Goal: Find specific page/section: Find specific page/section

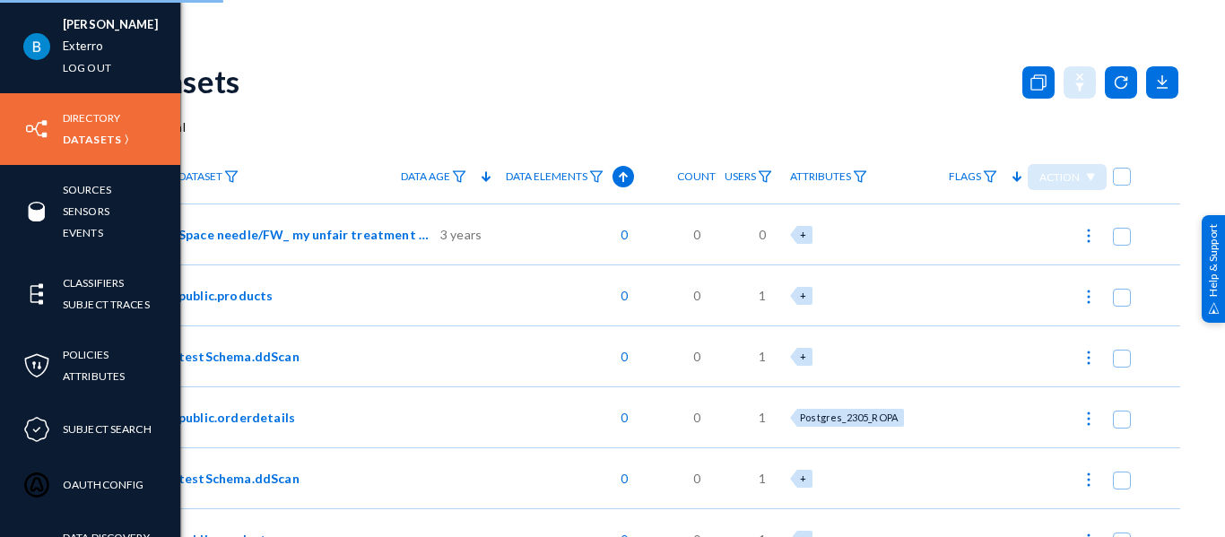
click at [0, 112] on div "Directory Datasets" at bounding box center [90, 129] width 180 height 72
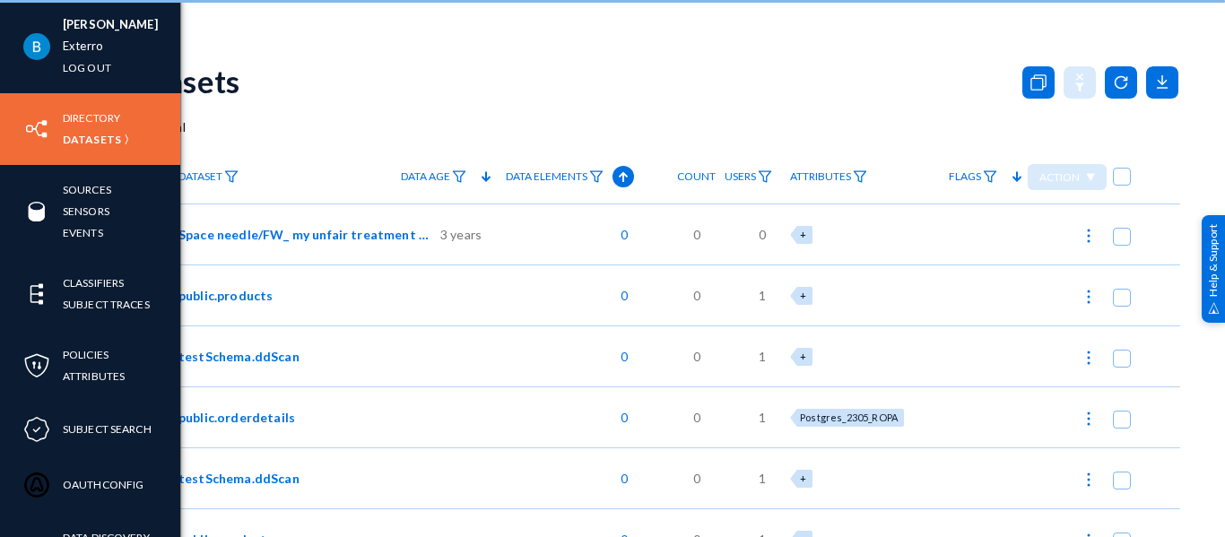
click at [0, 112] on div "Directory Datasets" at bounding box center [90, 129] width 180 height 72
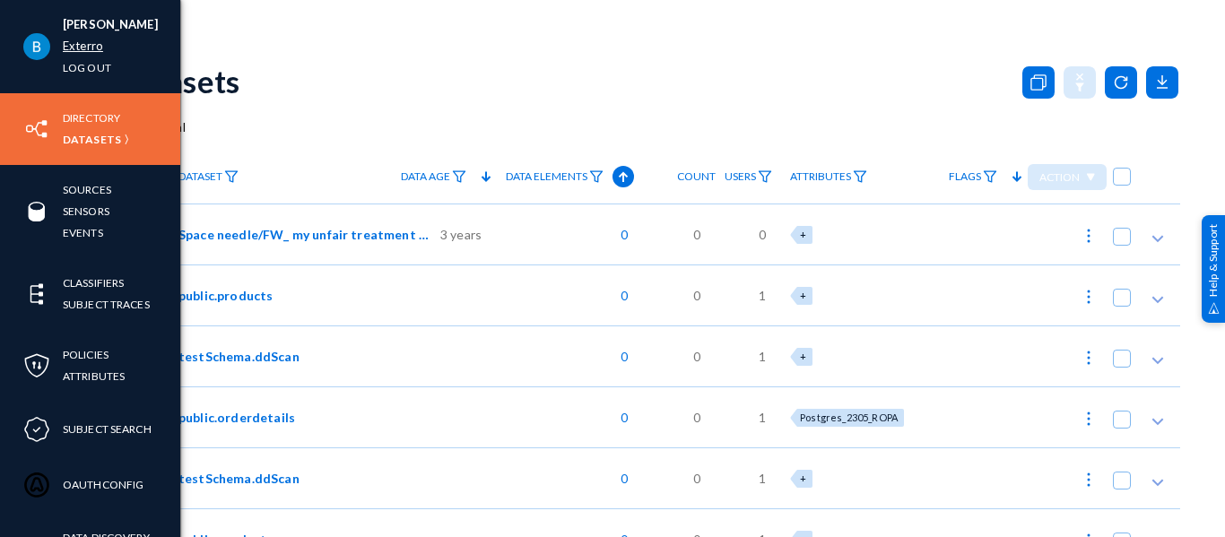
click at [88, 51] on link "Exterro" at bounding box center [83, 46] width 40 height 21
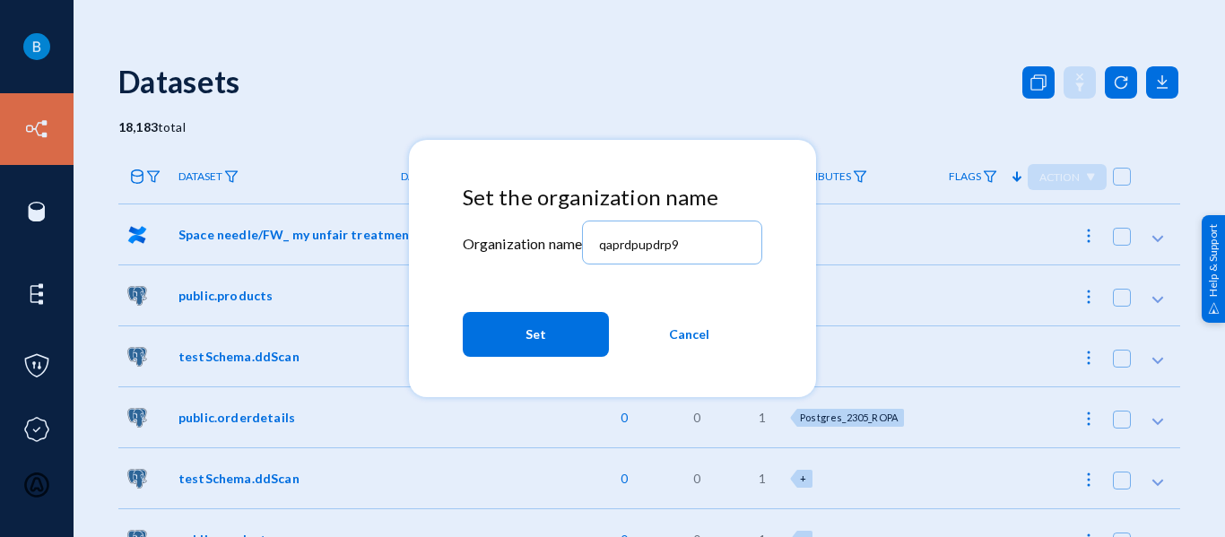
click at [559, 330] on button "Set" at bounding box center [536, 334] width 146 height 45
